Goal: Find specific page/section: Find specific page/section

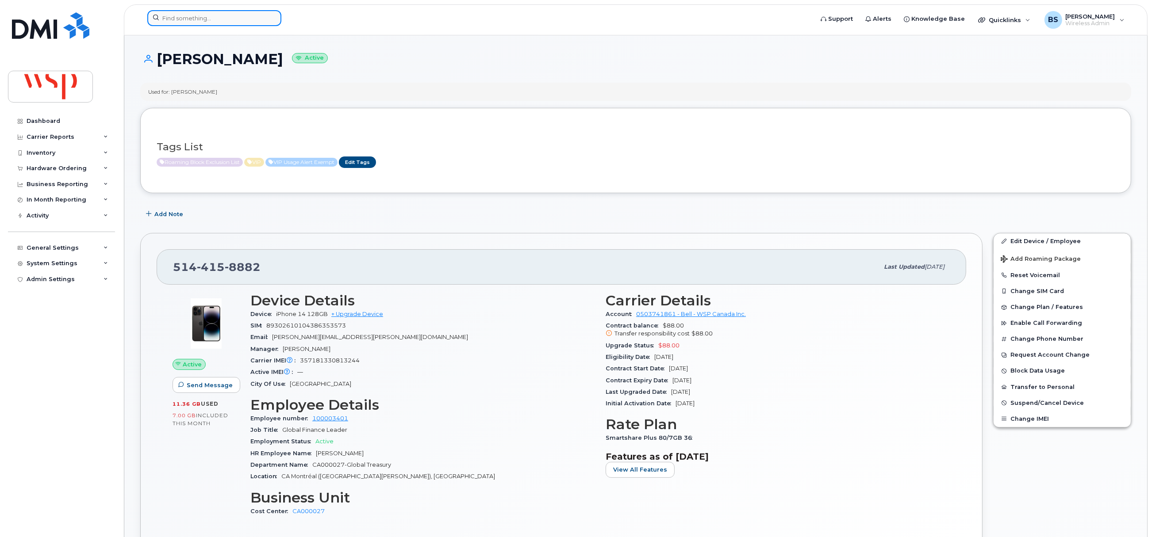
drag, startPoint x: 0, startPoint y: 0, endPoint x: 221, endPoint y: 15, distance: 221.2
click at [221, 15] on input at bounding box center [214, 18] width 134 height 16
paste input "3683387905"
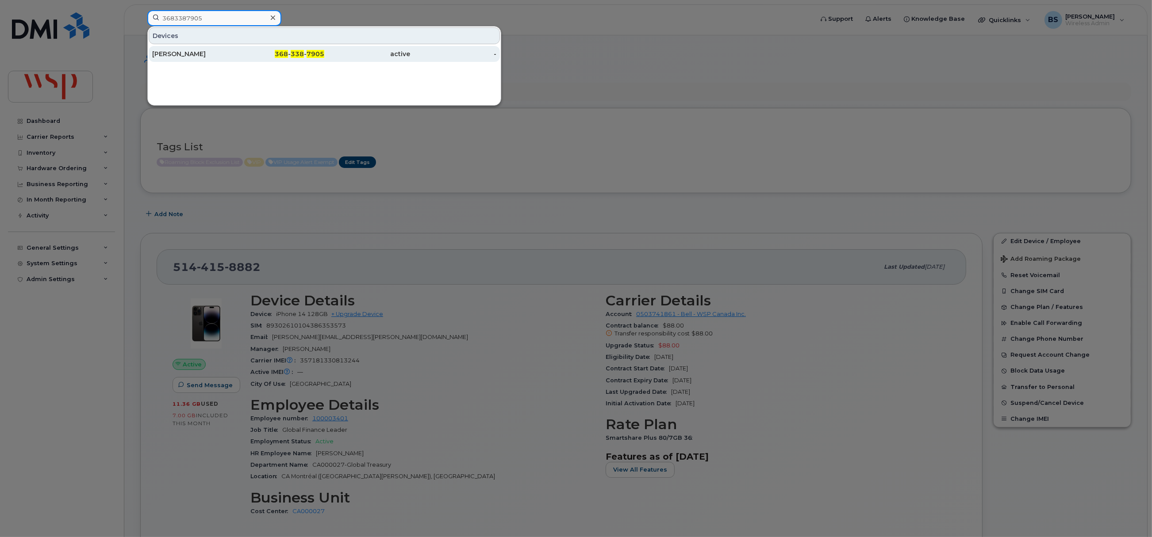
type input "3683387905"
click at [165, 52] on div "[PERSON_NAME]" at bounding box center [195, 54] width 86 height 9
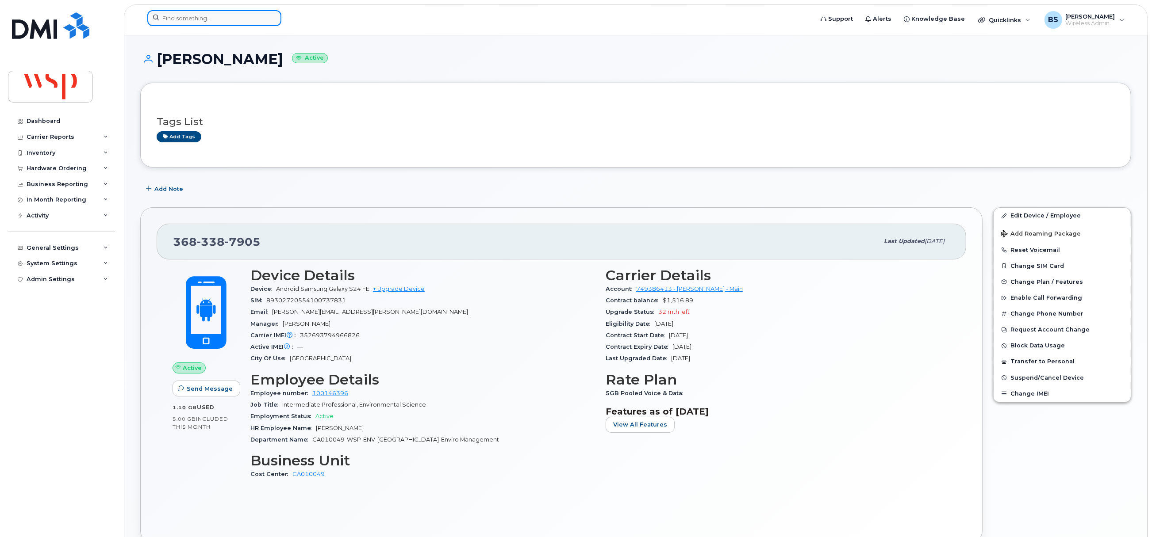
click at [195, 18] on input at bounding box center [214, 18] width 134 height 16
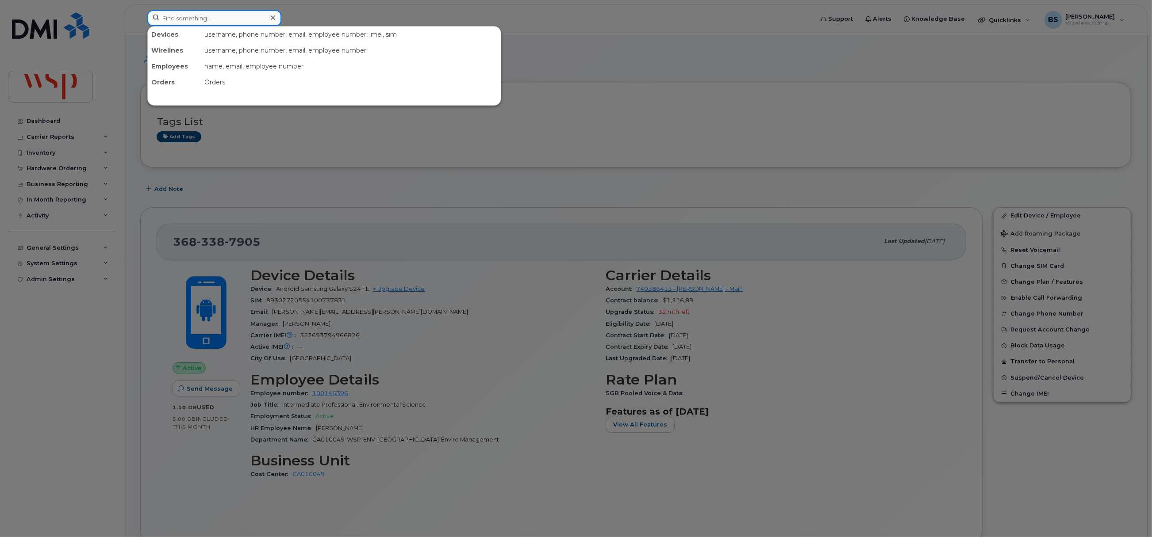
paste input "[PHONE_NUMBER]"
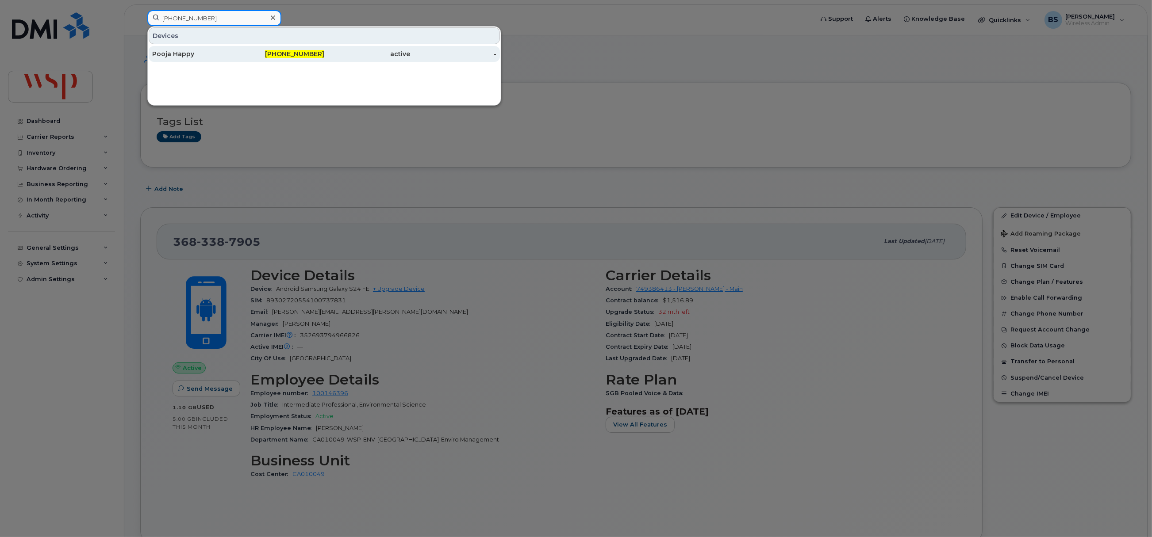
type input "[PHONE_NUMBER]"
click at [181, 52] on div "Pooja Happy" at bounding box center [195, 54] width 86 height 9
